Goal: Task Accomplishment & Management: Manage account settings

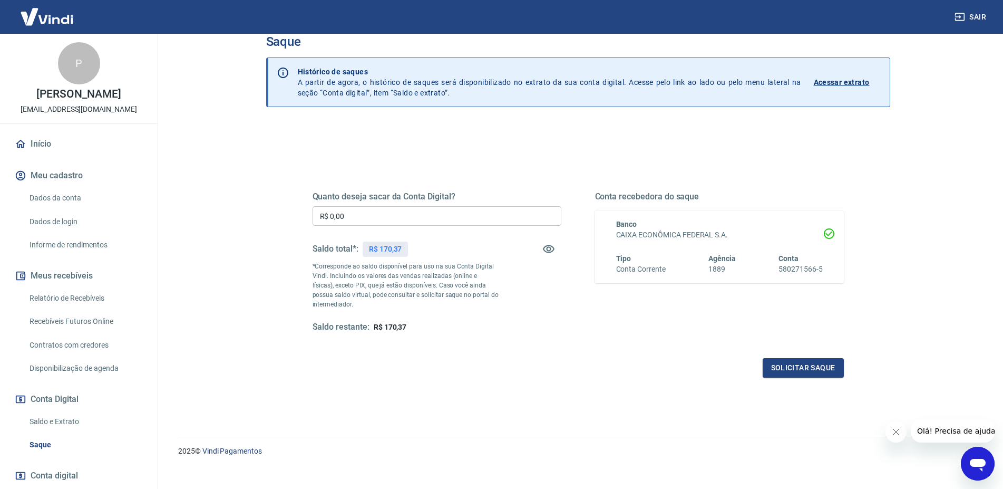
scroll to position [33, 0]
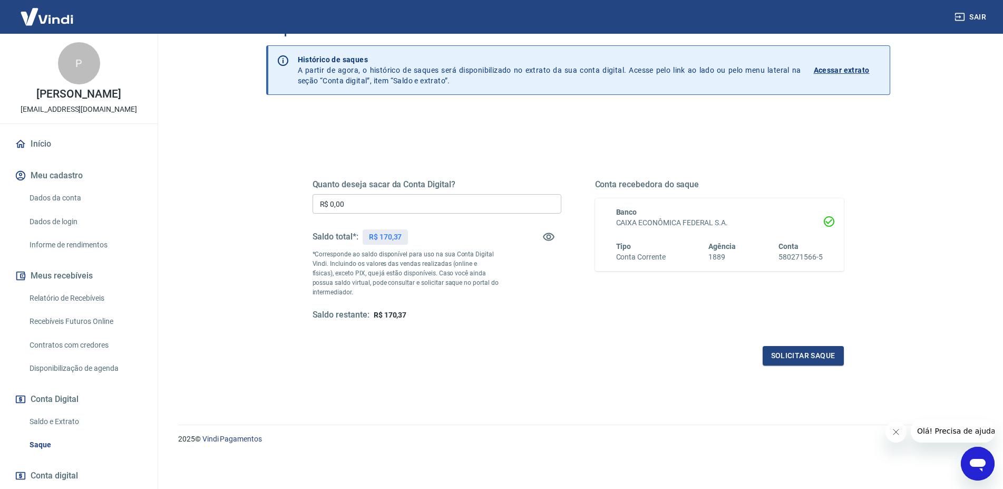
click at [60, 308] on link "Relatório de Recebíveis" at bounding box center [85, 298] width 120 height 22
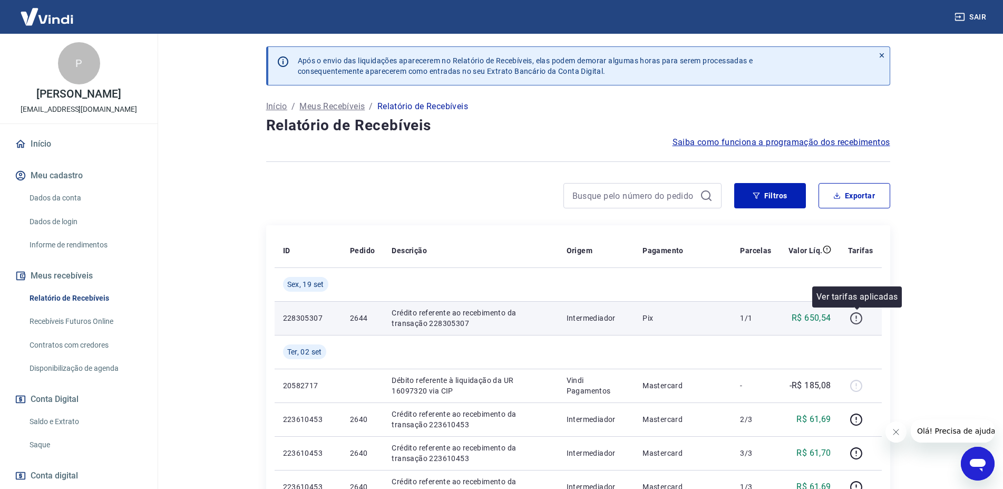
click at [857, 320] on icon "button" at bounding box center [856, 320] width 1 height 1
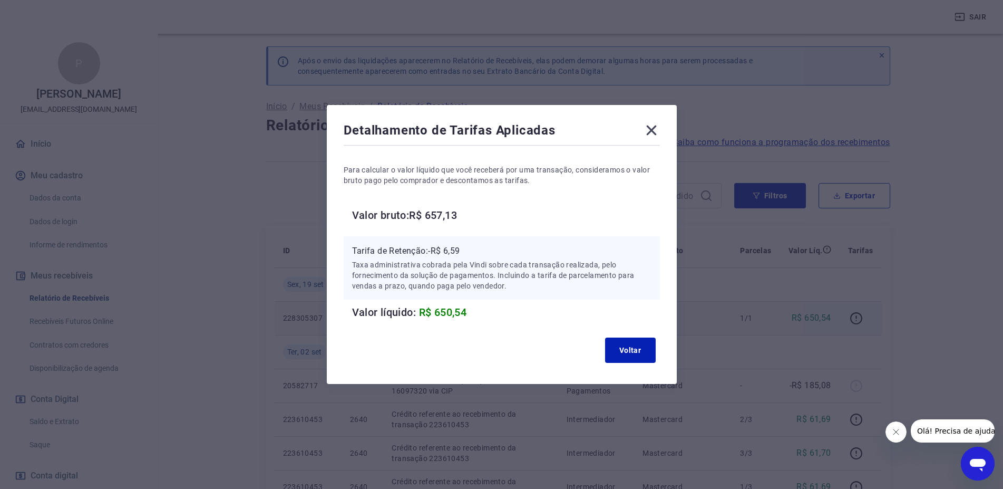
click at [654, 129] on icon at bounding box center [651, 131] width 10 height 10
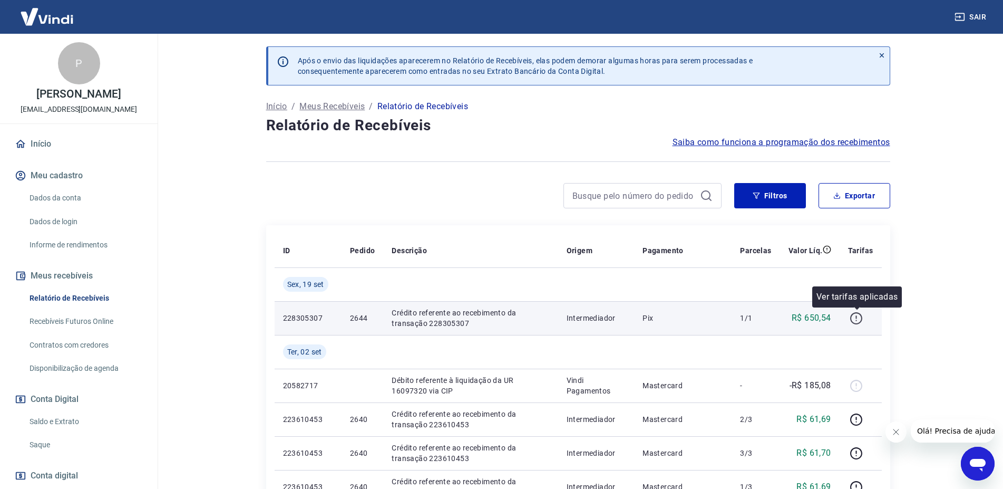
click at [857, 322] on icon "button" at bounding box center [856, 318] width 13 height 13
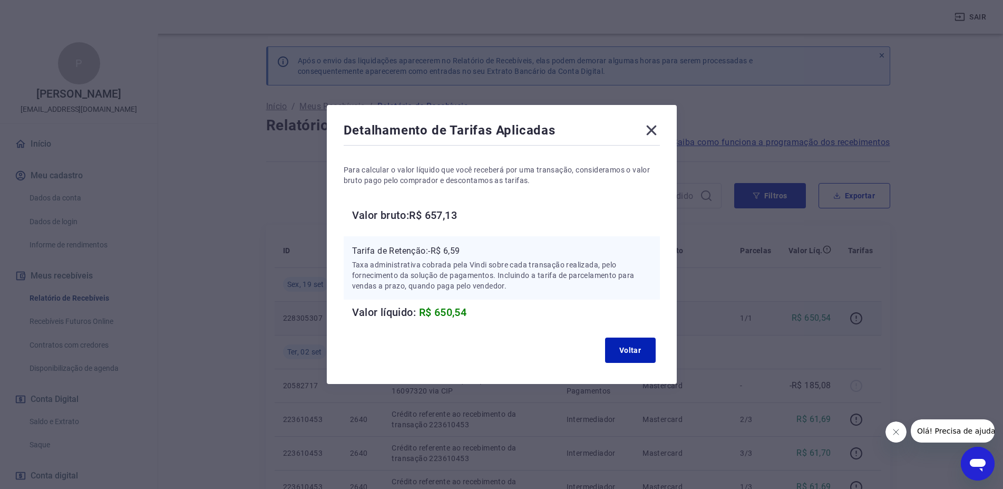
click at [652, 133] on icon at bounding box center [651, 130] width 17 height 17
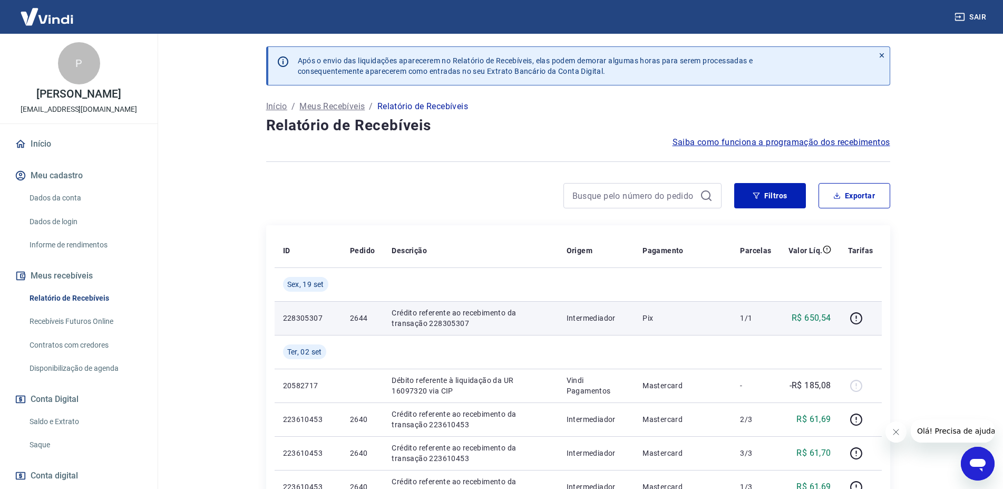
click at [418, 317] on p "Crédito referente ao recebimento da transação 228305307" at bounding box center [471, 317] width 158 height 21
click at [649, 321] on p "Pix" at bounding box center [683, 318] width 81 height 11
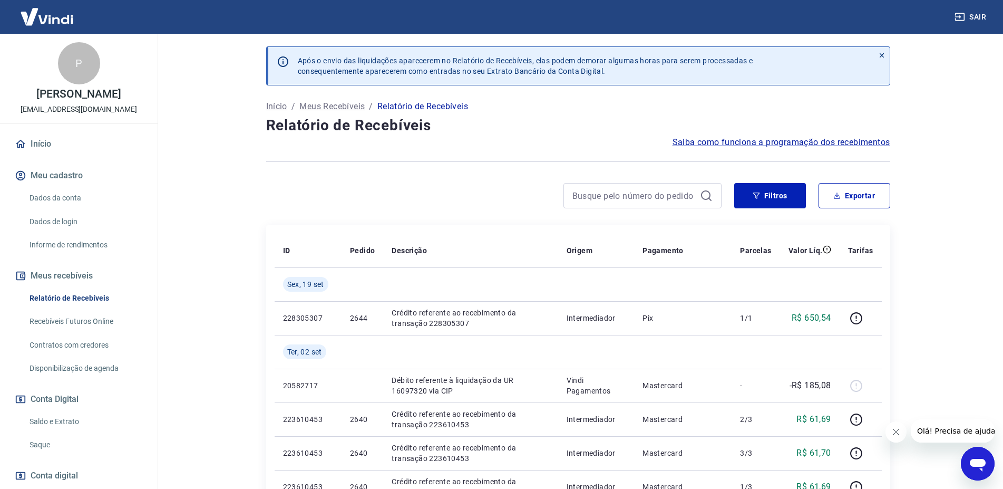
click at [63, 432] on link "Saldo e Extrato" at bounding box center [85, 422] width 120 height 22
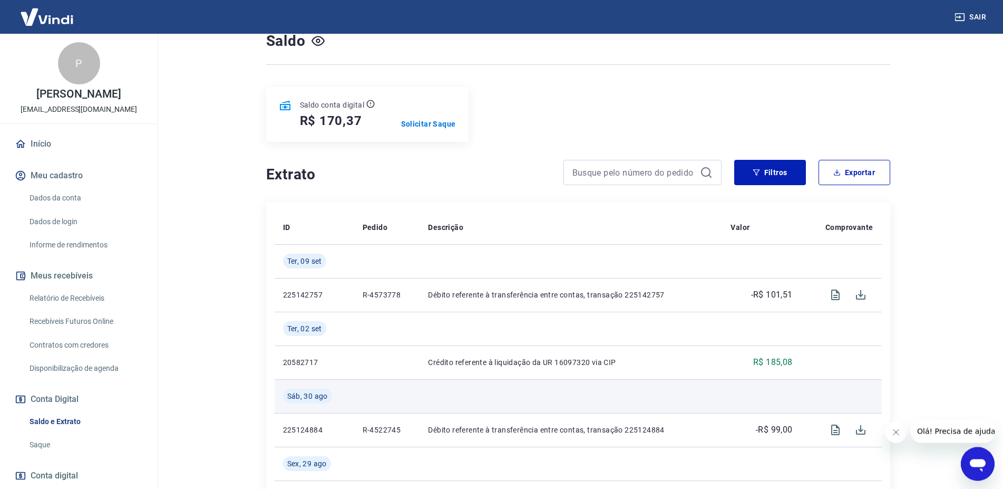
scroll to position [126, 0]
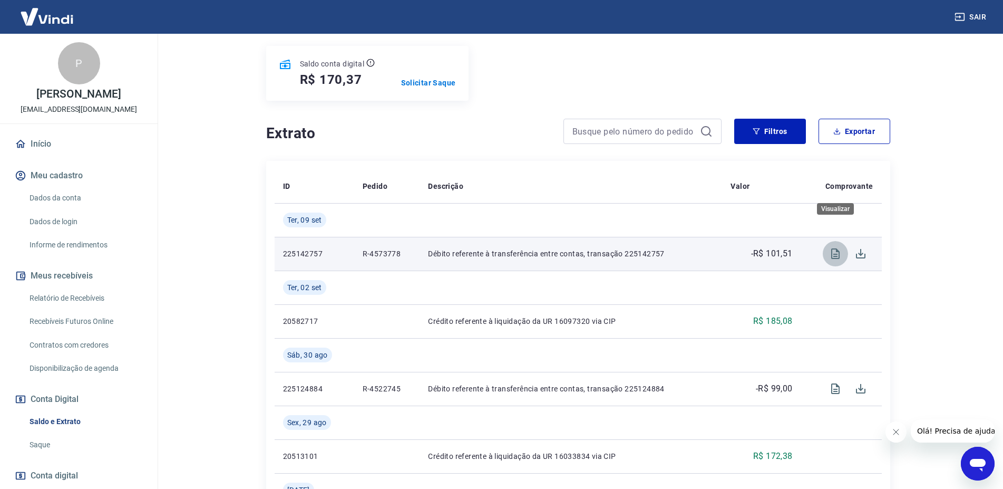
click at [834, 248] on icon "Visualizar" at bounding box center [836, 253] width 8 height 11
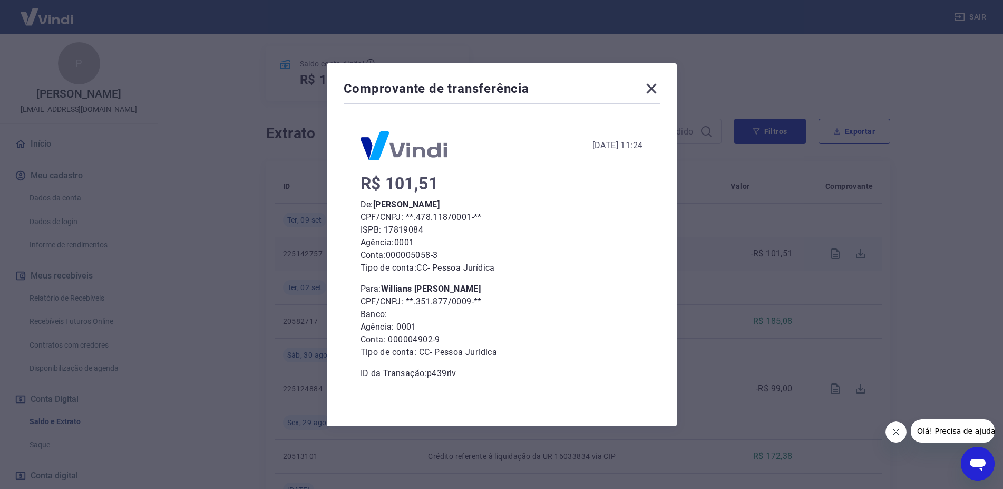
click at [653, 86] on icon at bounding box center [651, 88] width 10 height 10
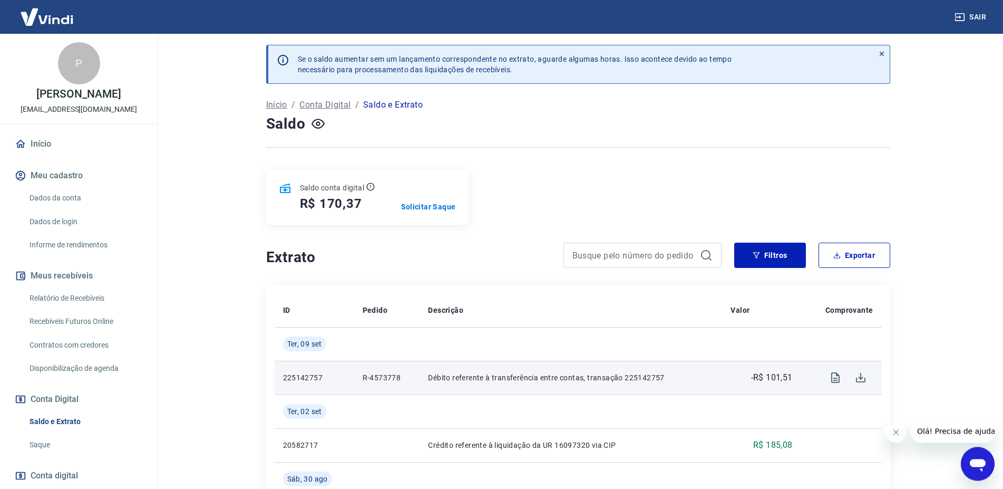
scroll to position [0, 0]
click at [423, 203] on p "Solicitar Saque" at bounding box center [428, 208] width 55 height 11
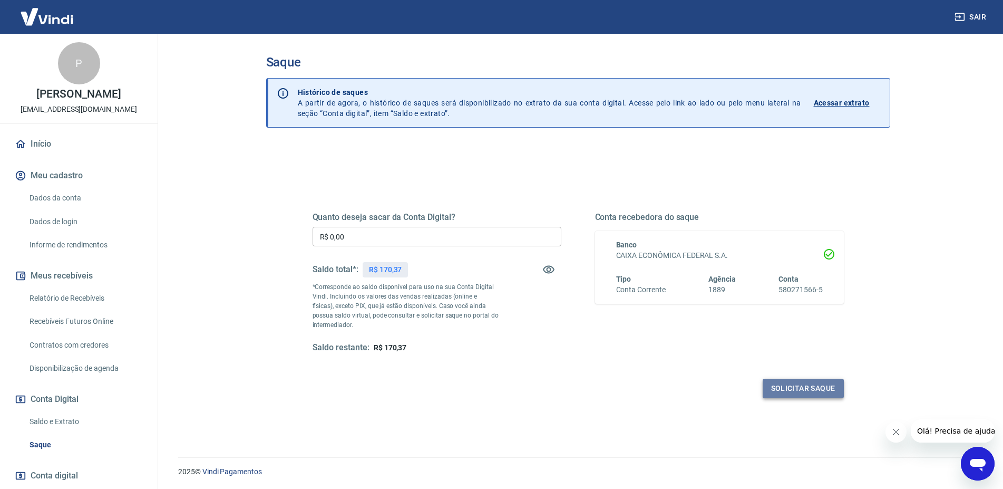
click at [793, 383] on button "Solicitar saque" at bounding box center [803, 389] width 81 height 20
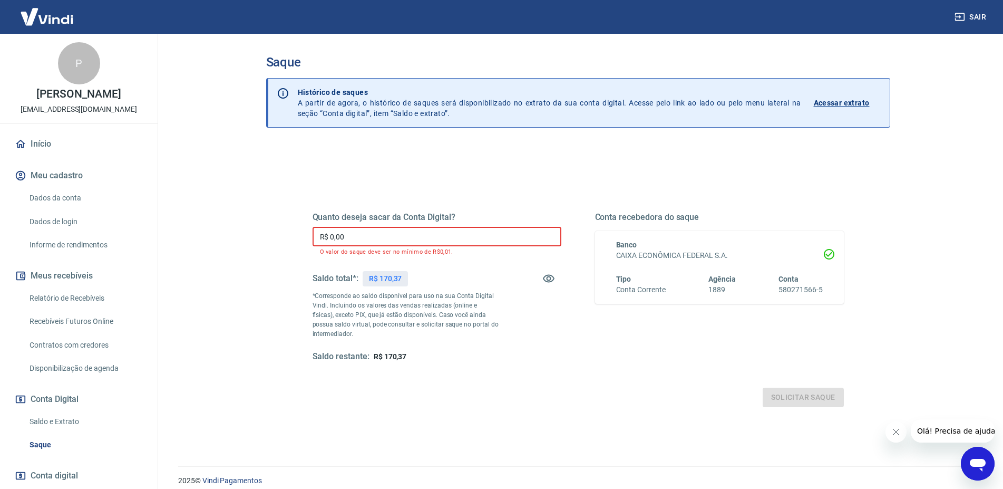
drag, startPoint x: 396, startPoint y: 237, endPoint x: 252, endPoint y: 227, distance: 144.3
click at [313, 227] on input "R$ 0,00" at bounding box center [437, 237] width 249 height 20
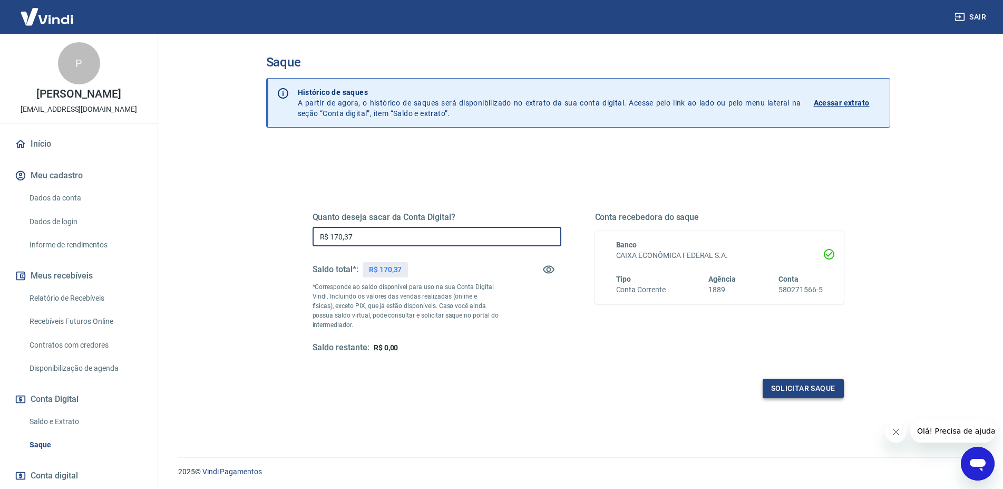
type input "R$ 170,37"
click at [794, 390] on button "Solicitar saque" at bounding box center [803, 389] width 81 height 20
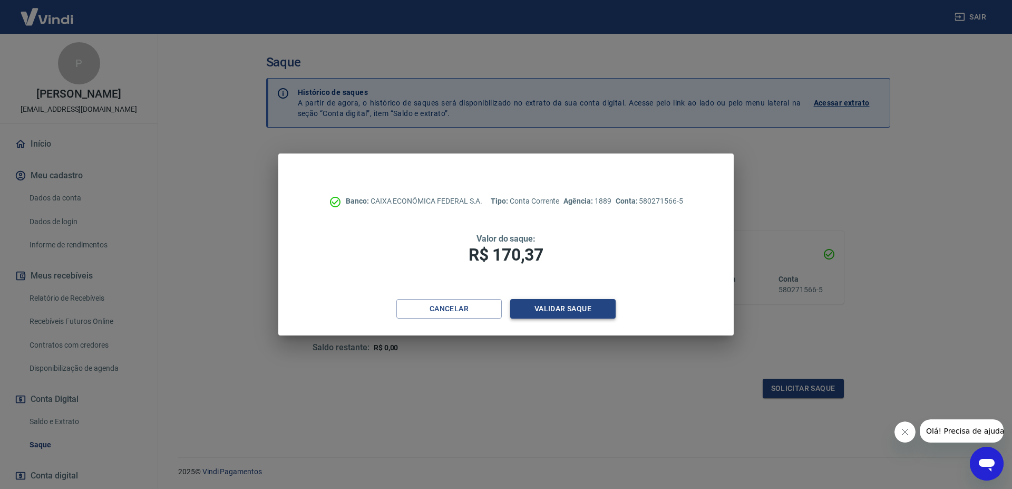
click at [556, 306] on button "Validar saque" at bounding box center [562, 309] width 105 height 20
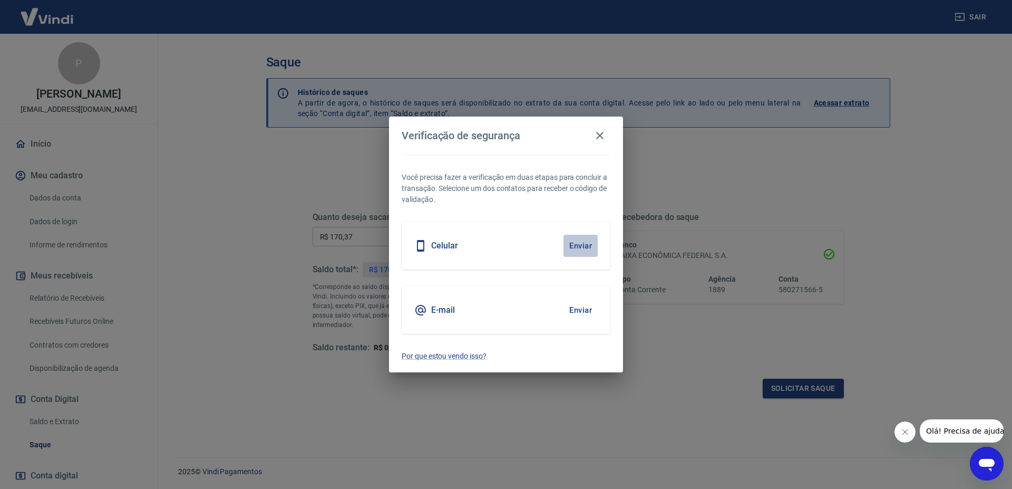
click at [581, 248] on button "Enviar" at bounding box center [581, 246] width 34 height 22
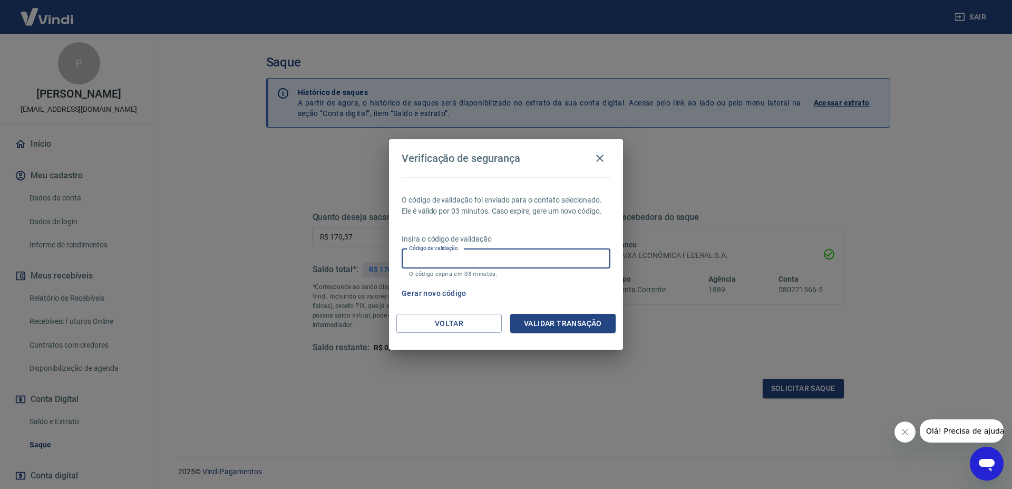
click at [500, 260] on input "Código de validação" at bounding box center [506, 259] width 209 height 20
type input "812045"
click at [532, 327] on button "Validar transação" at bounding box center [562, 324] width 105 height 20
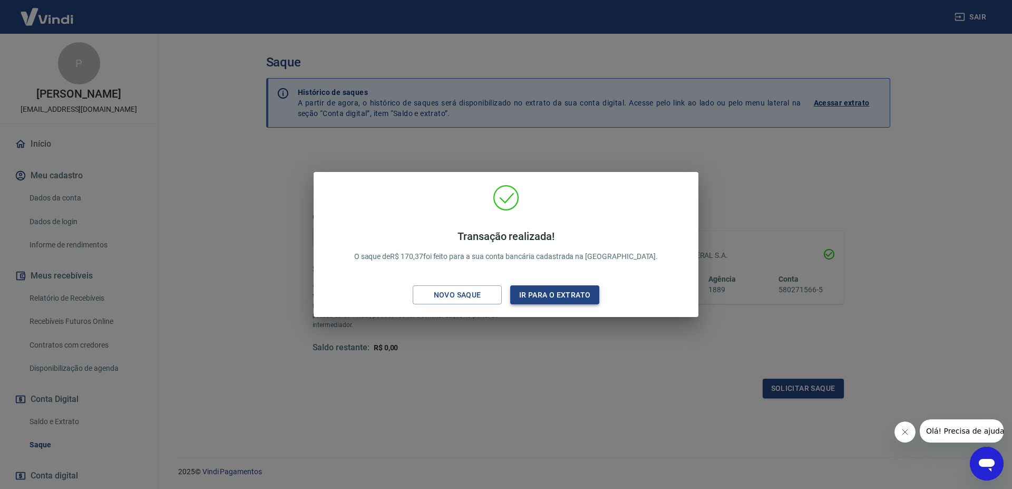
click at [532, 297] on button "Ir para o extrato" at bounding box center [554, 295] width 89 height 20
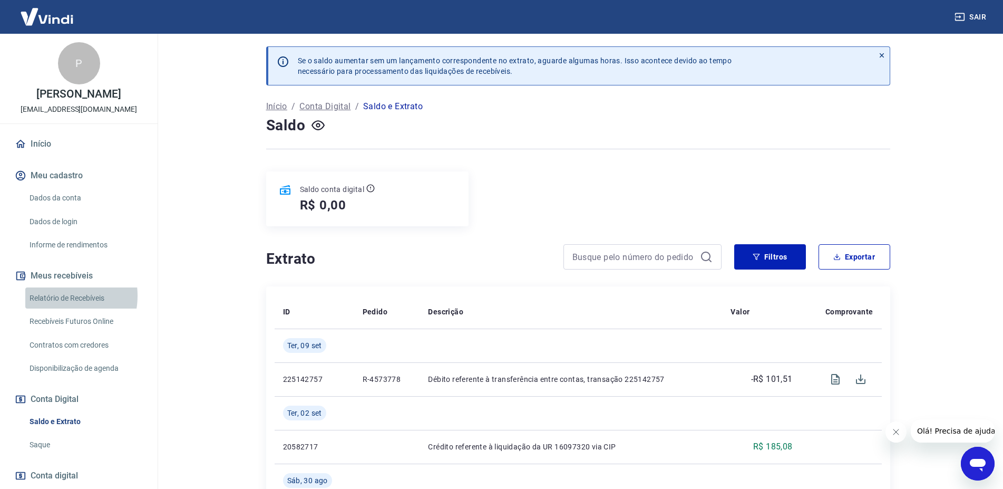
click at [59, 306] on link "Relatório de Recebíveis" at bounding box center [85, 298] width 120 height 22
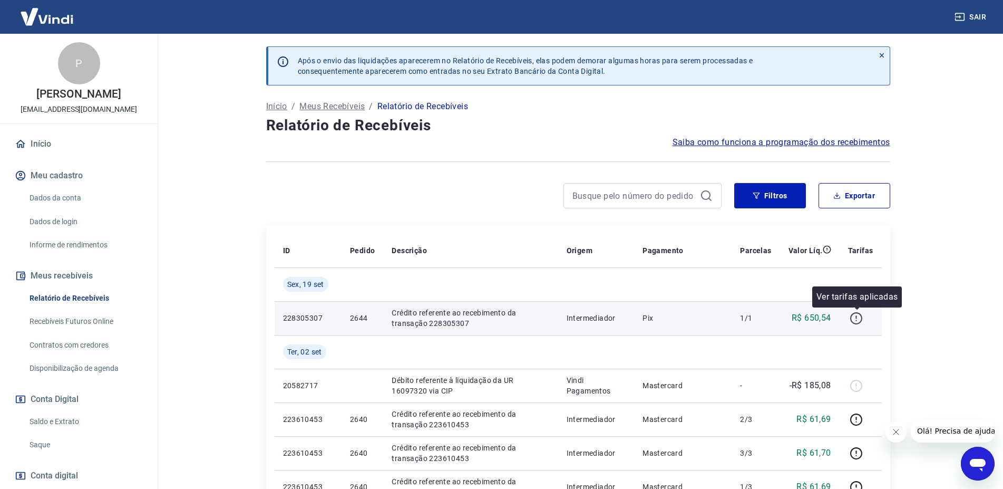
click at [856, 318] on icon "button" at bounding box center [856, 318] width 13 height 13
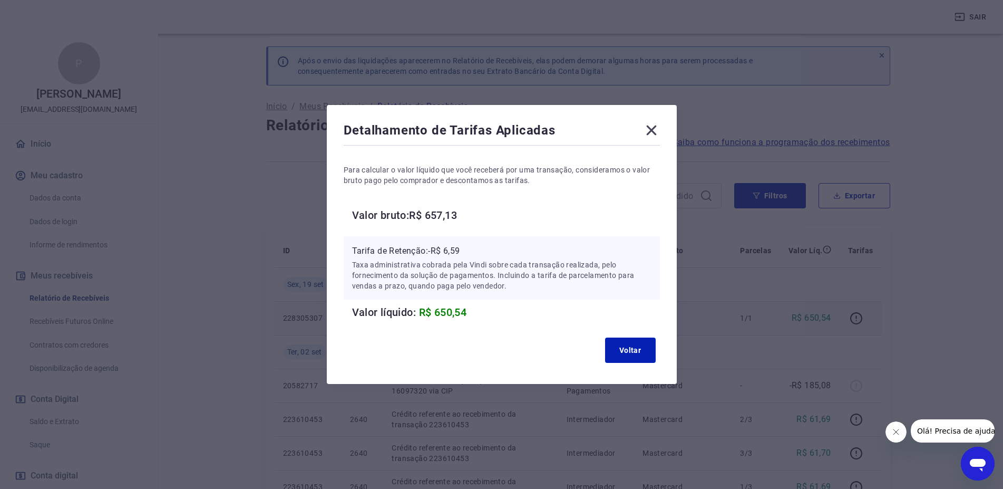
click at [660, 132] on icon at bounding box center [651, 130] width 17 height 17
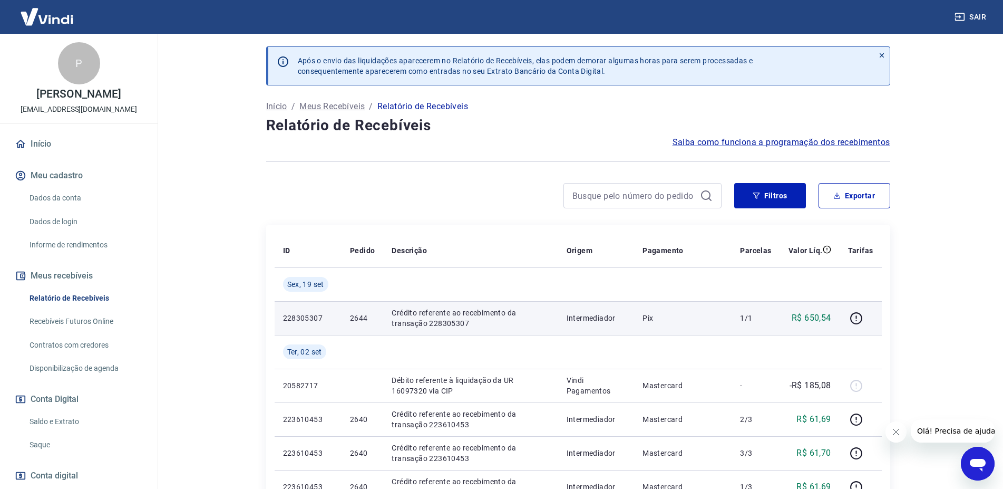
click at [93, 332] on link "Recebíveis Futuros Online" at bounding box center [85, 322] width 120 height 22
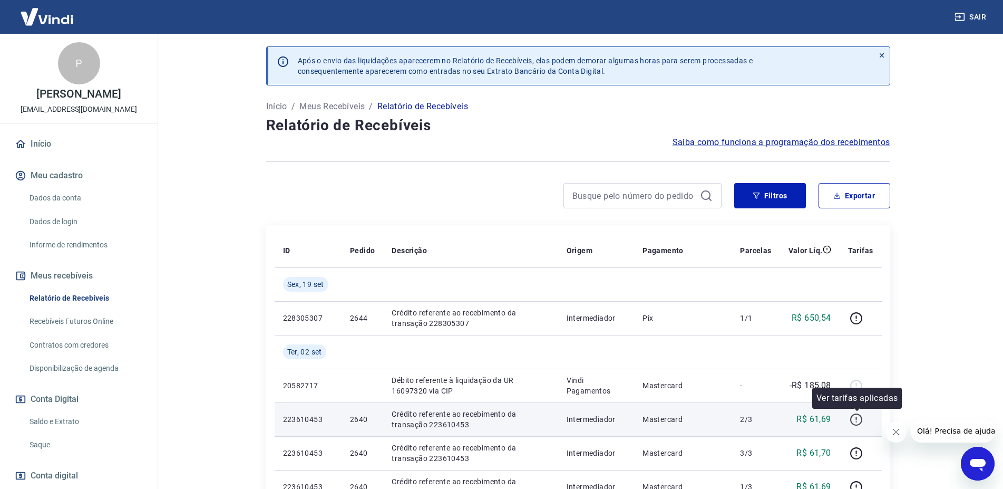
click at [858, 414] on icon "button" at bounding box center [857, 419] width 12 height 12
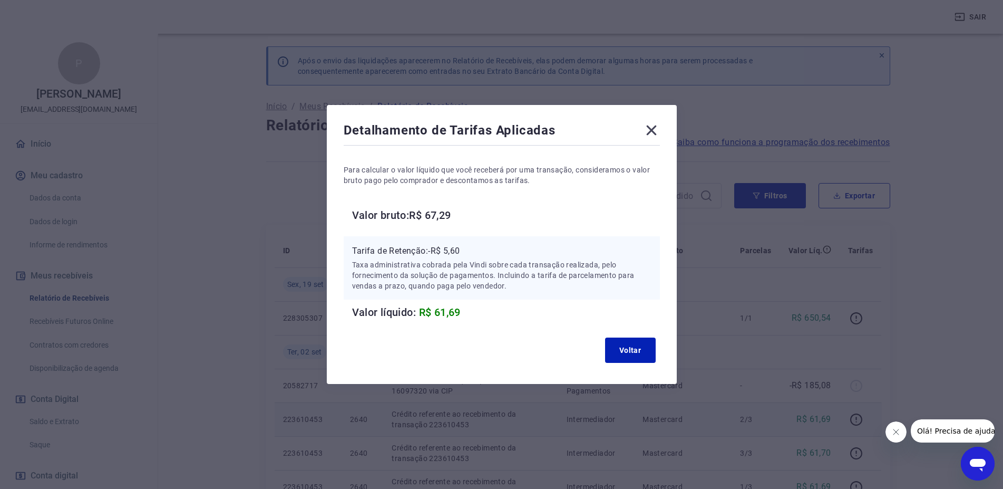
click at [655, 129] on icon at bounding box center [651, 131] width 10 height 10
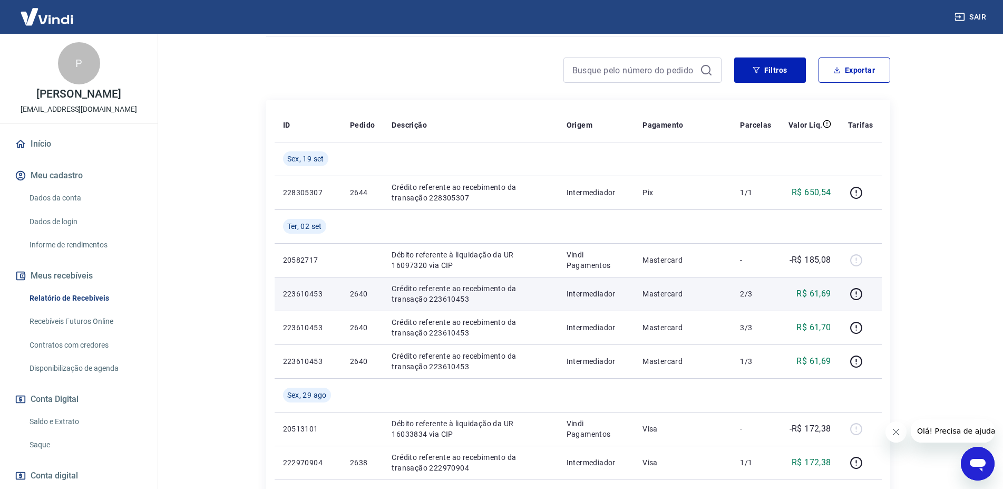
scroll to position [251, 0]
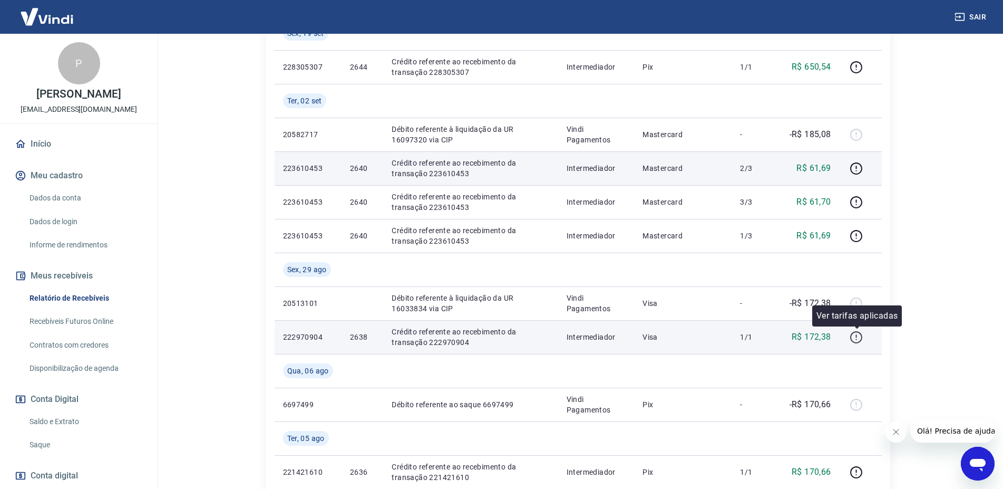
click at [856, 337] on icon "button" at bounding box center [856, 337] width 13 height 13
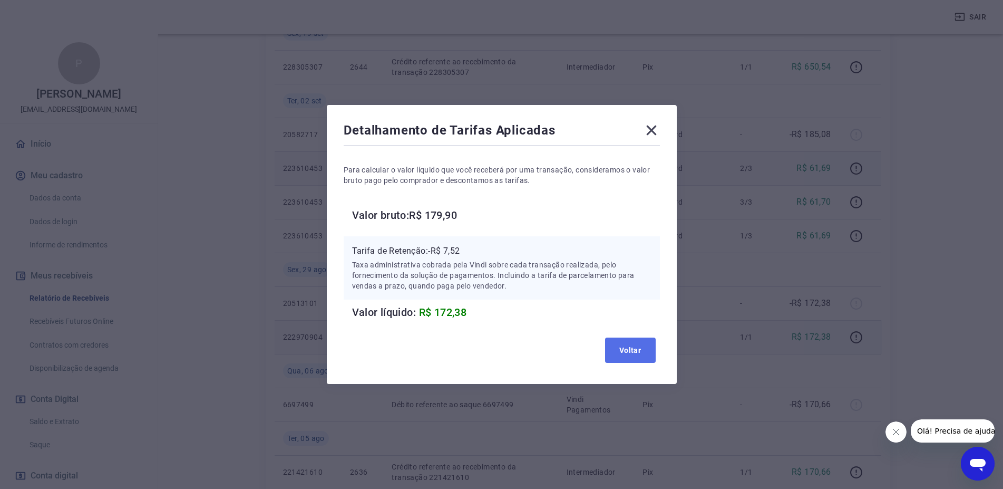
click at [642, 350] on button "Voltar" at bounding box center [630, 349] width 51 height 25
